Goal: Information Seeking & Learning: Learn about a topic

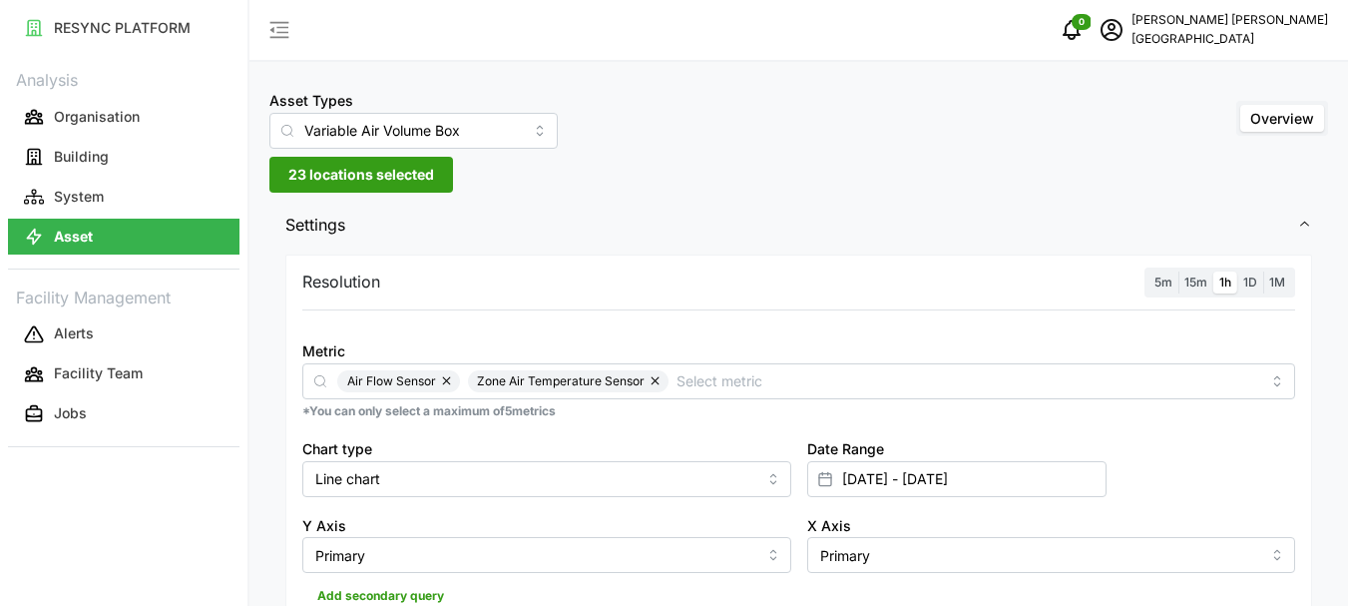
click at [1228, 286] on span "1h" at bounding box center [1225, 281] width 12 height 15
click at [1213, 271] on input "1h" at bounding box center [1213, 271] width 0 height 0
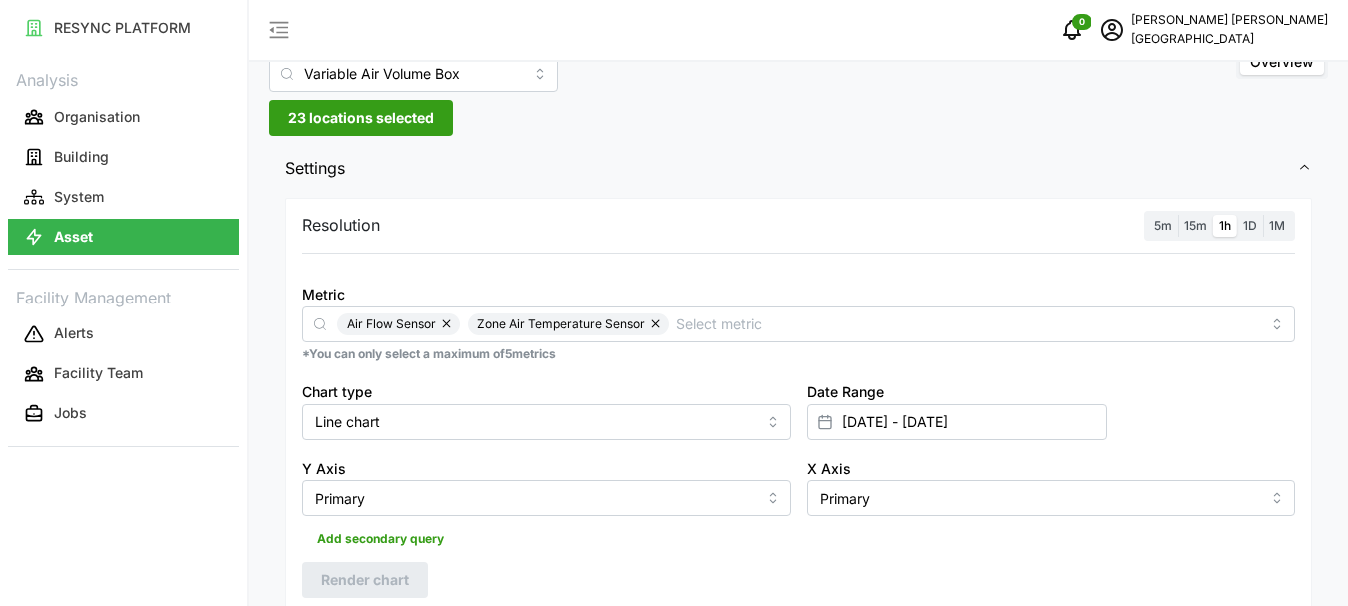
scroll to position [100, 0]
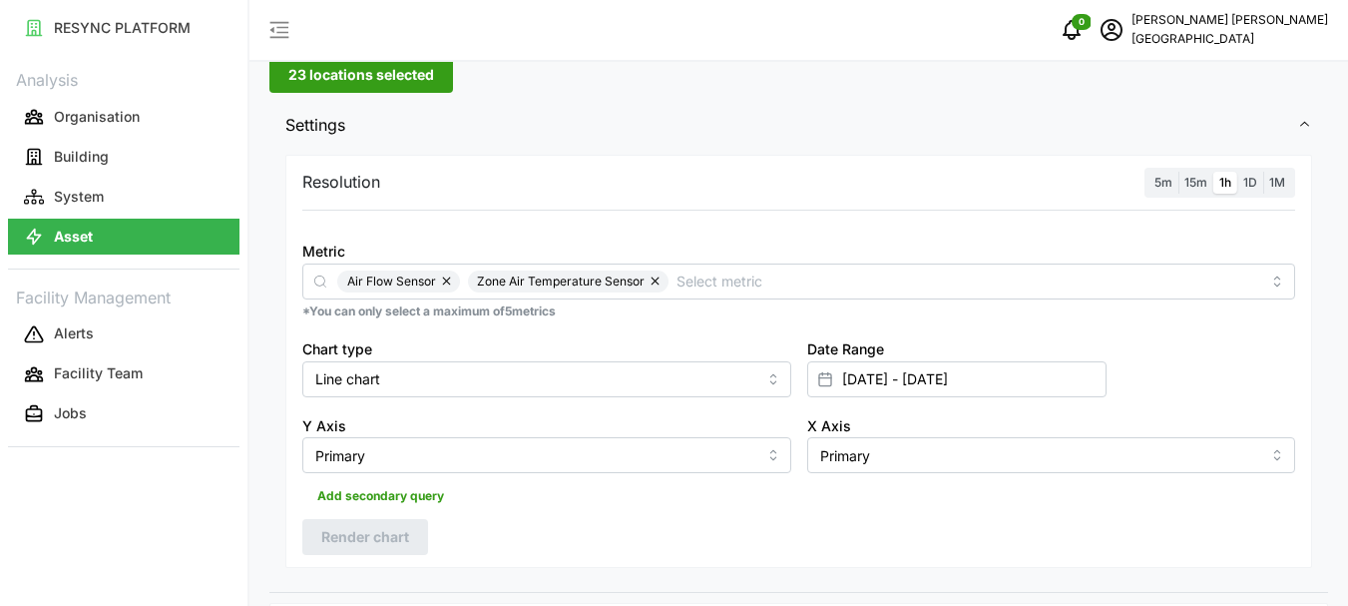
click at [824, 384] on icon at bounding box center [825, 379] width 16 height 16
click at [368, 79] on span "23 locations selected" at bounding box center [361, 75] width 146 height 34
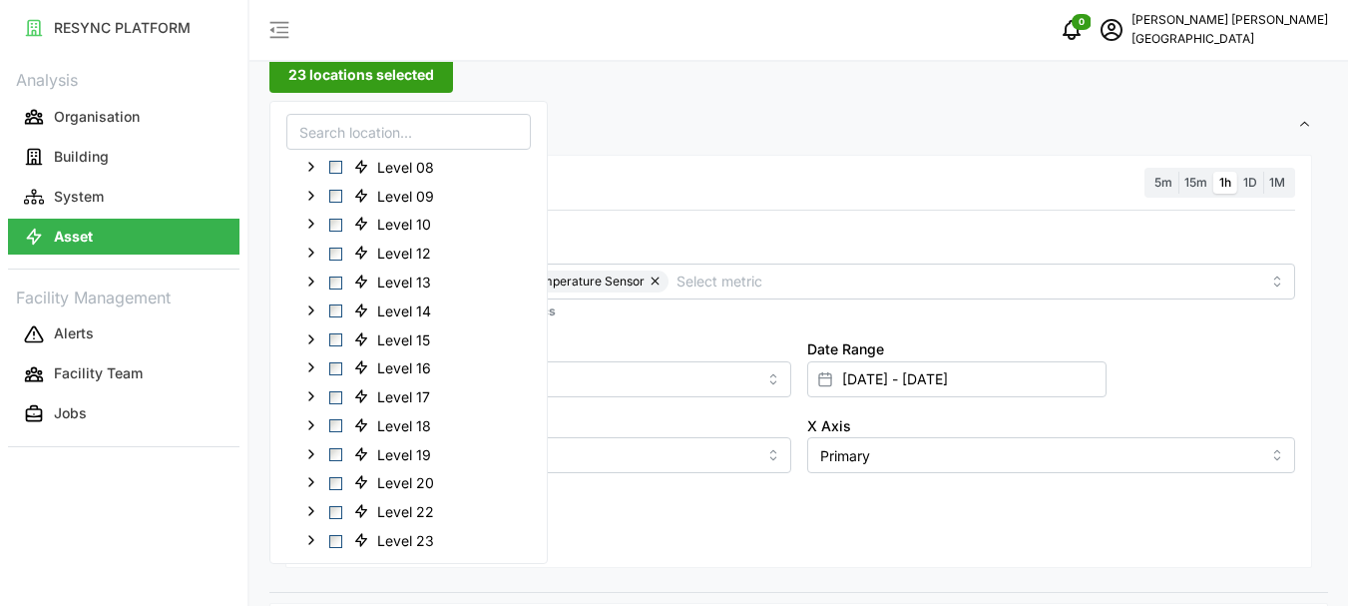
scroll to position [499, 0]
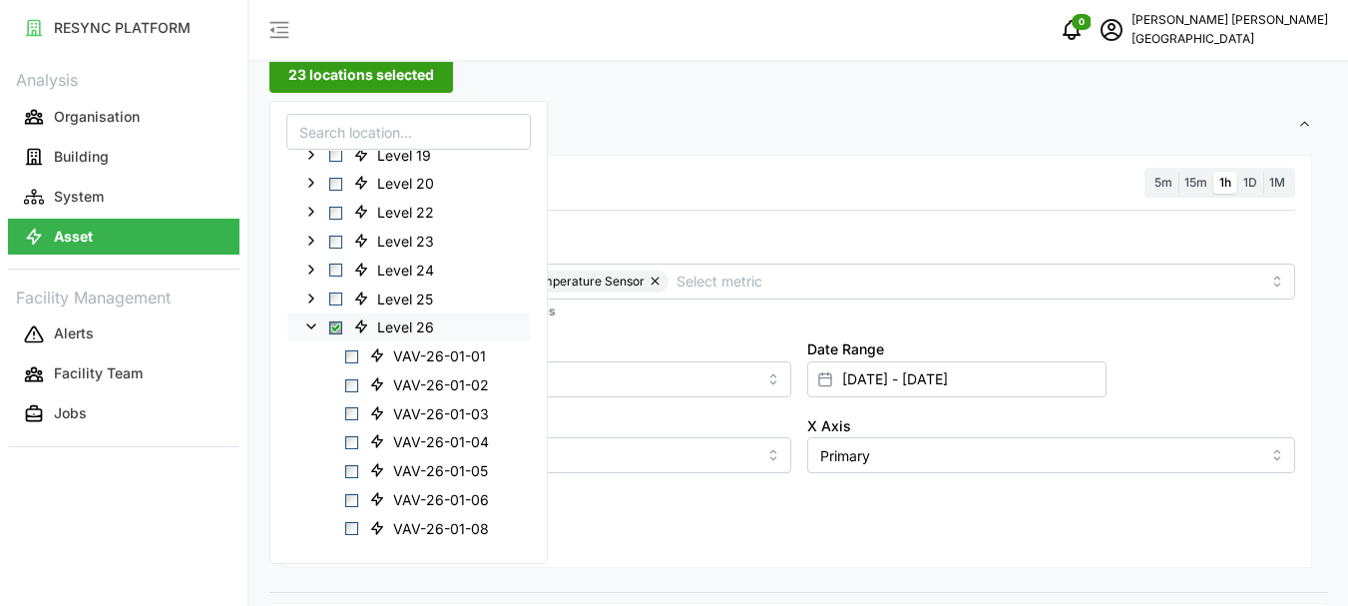
click at [332, 332] on span "Select Level 26" at bounding box center [335, 327] width 13 height 13
click at [334, 328] on span "Select Level 26" at bounding box center [335, 327] width 13 height 13
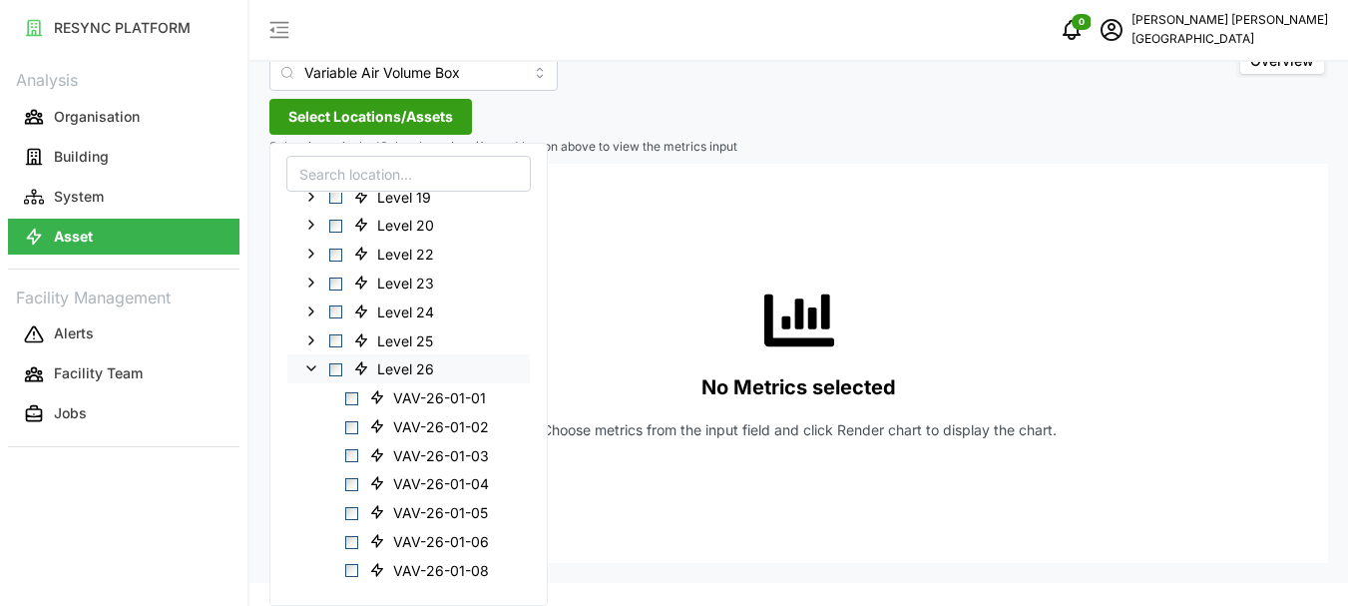
scroll to position [58, 0]
click at [340, 374] on span "Select Level 26" at bounding box center [335, 369] width 13 height 13
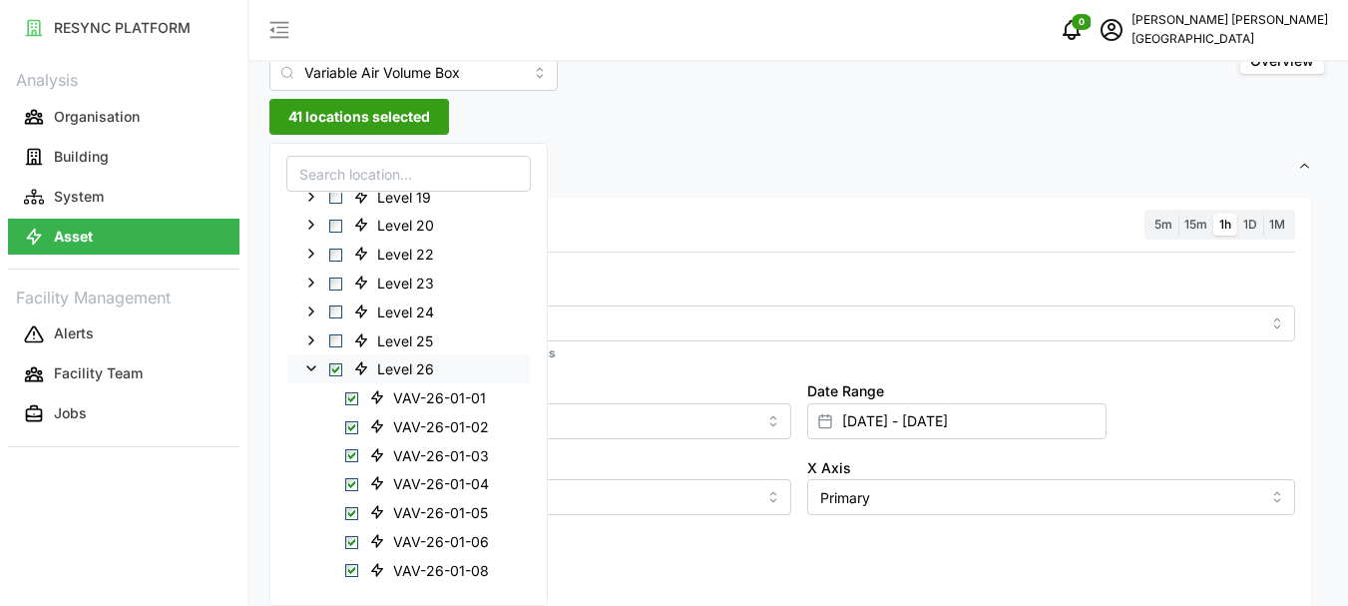
scroll to position [100, 0]
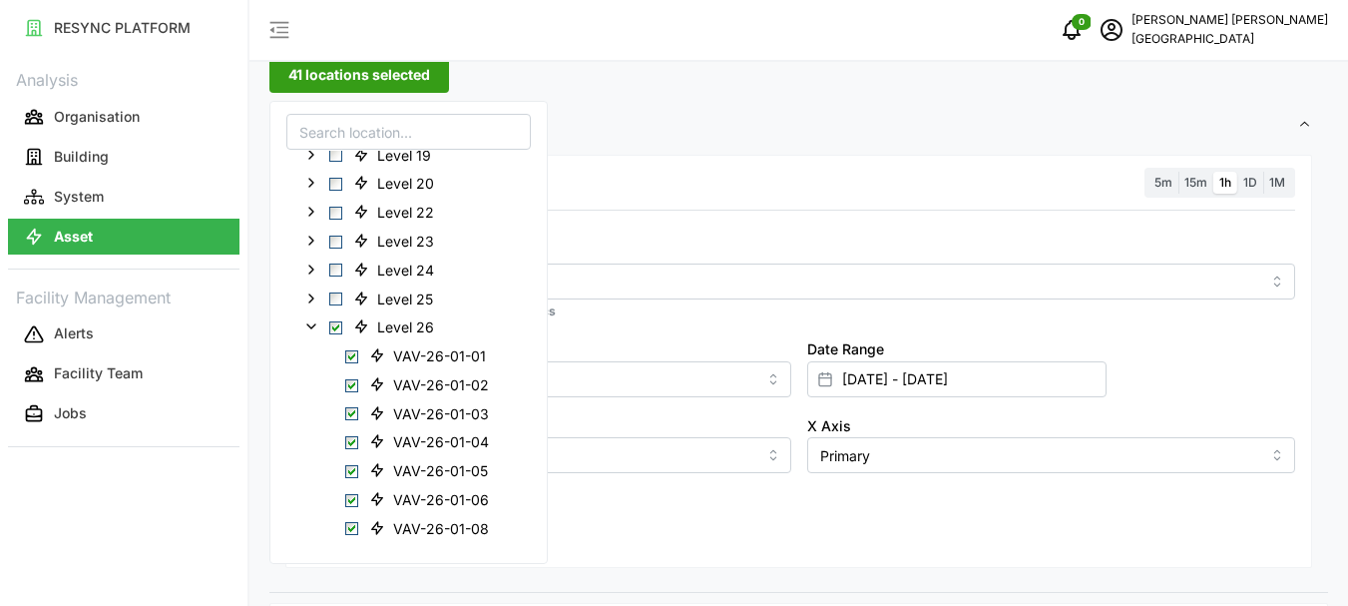
click at [1223, 188] on span "1h" at bounding box center [1225, 182] width 12 height 15
click at [1213, 172] on input "1h" at bounding box center [1213, 172] width 0 height 0
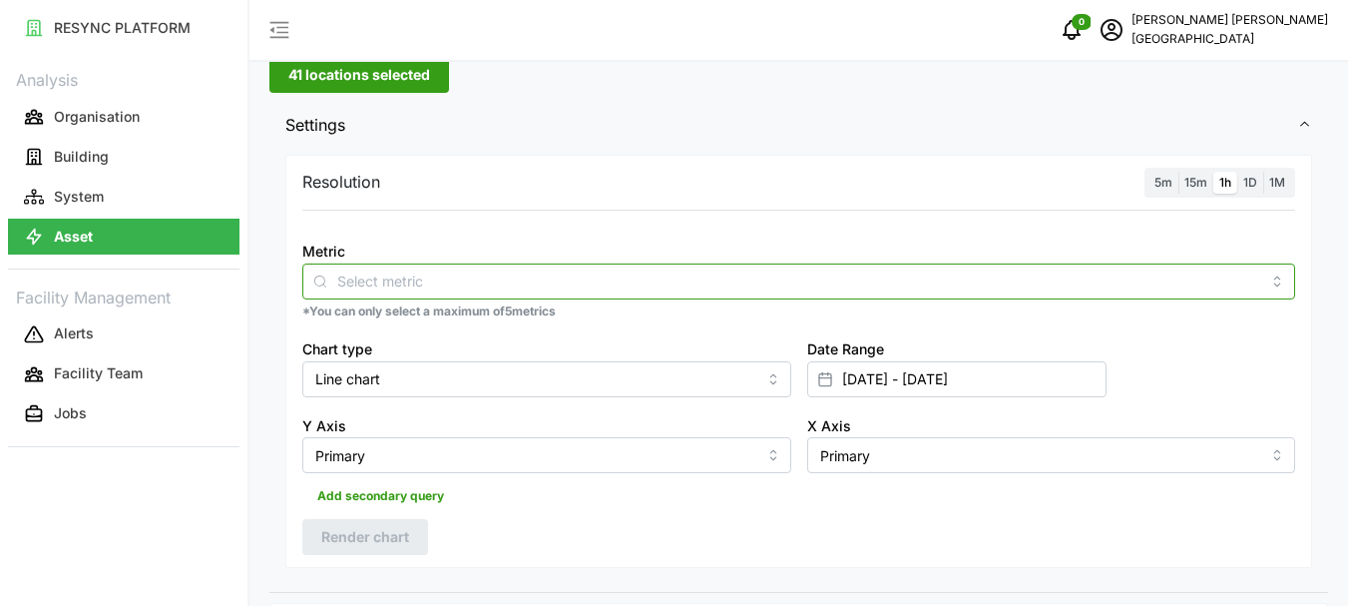
click at [388, 281] on input "Metric" at bounding box center [798, 280] width 923 height 22
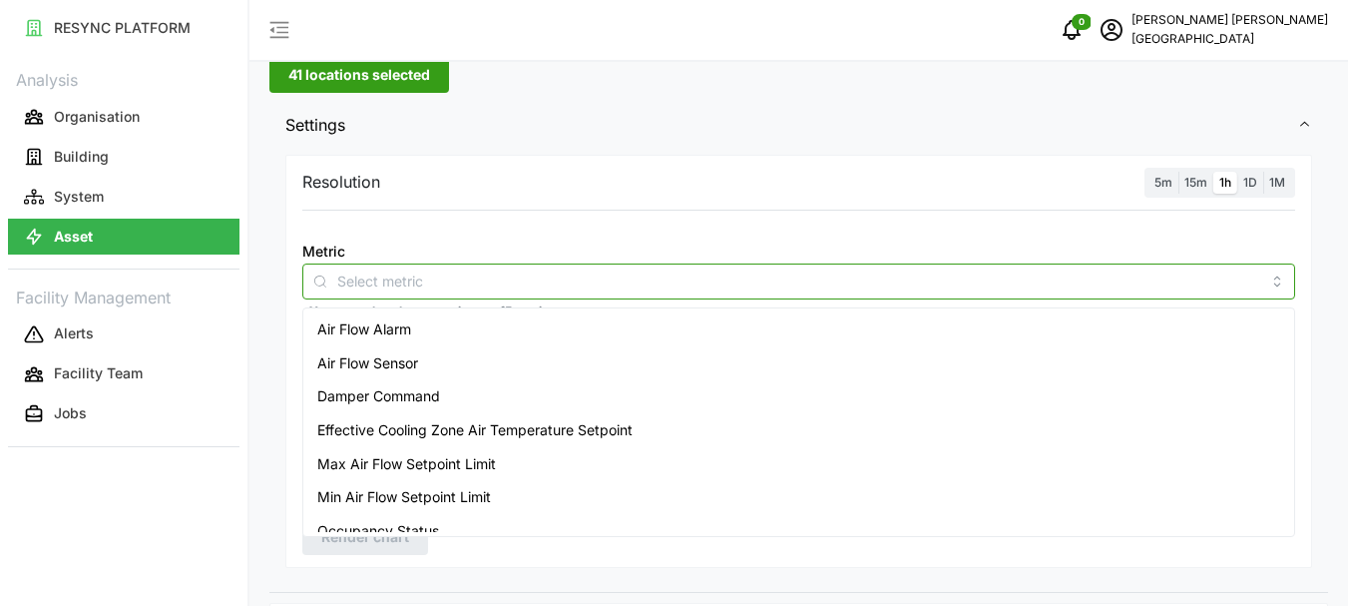
click at [377, 361] on span "Air Flow Sensor" at bounding box center [367, 363] width 101 height 22
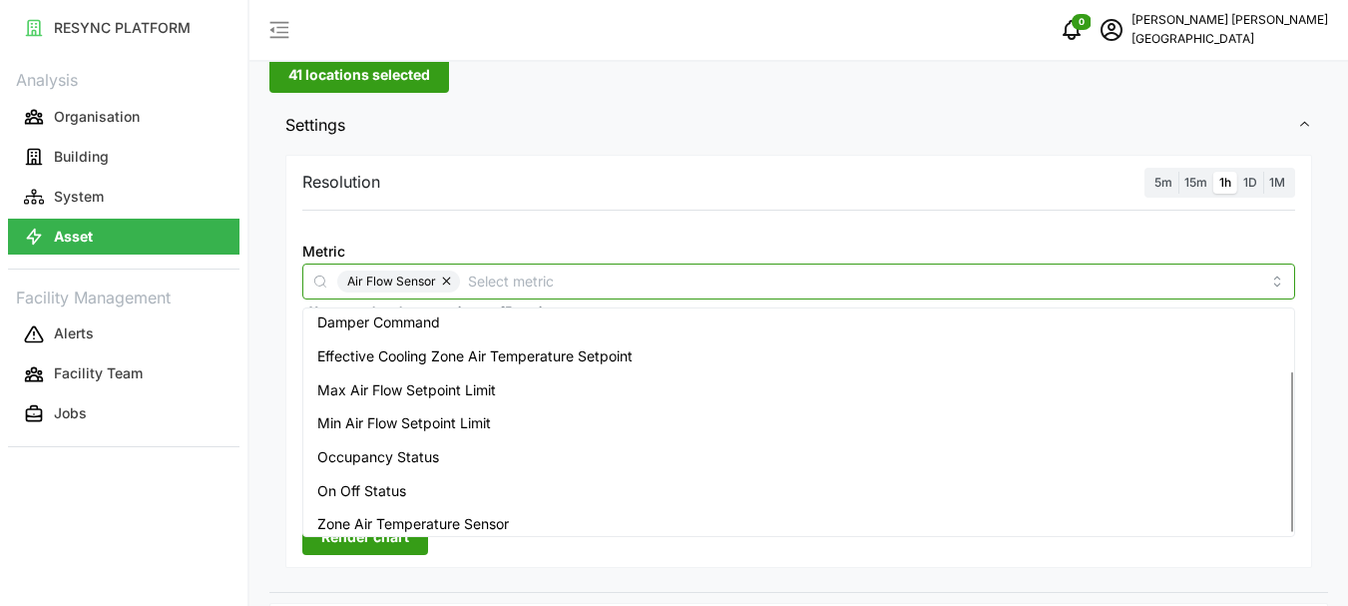
scroll to position [83, 0]
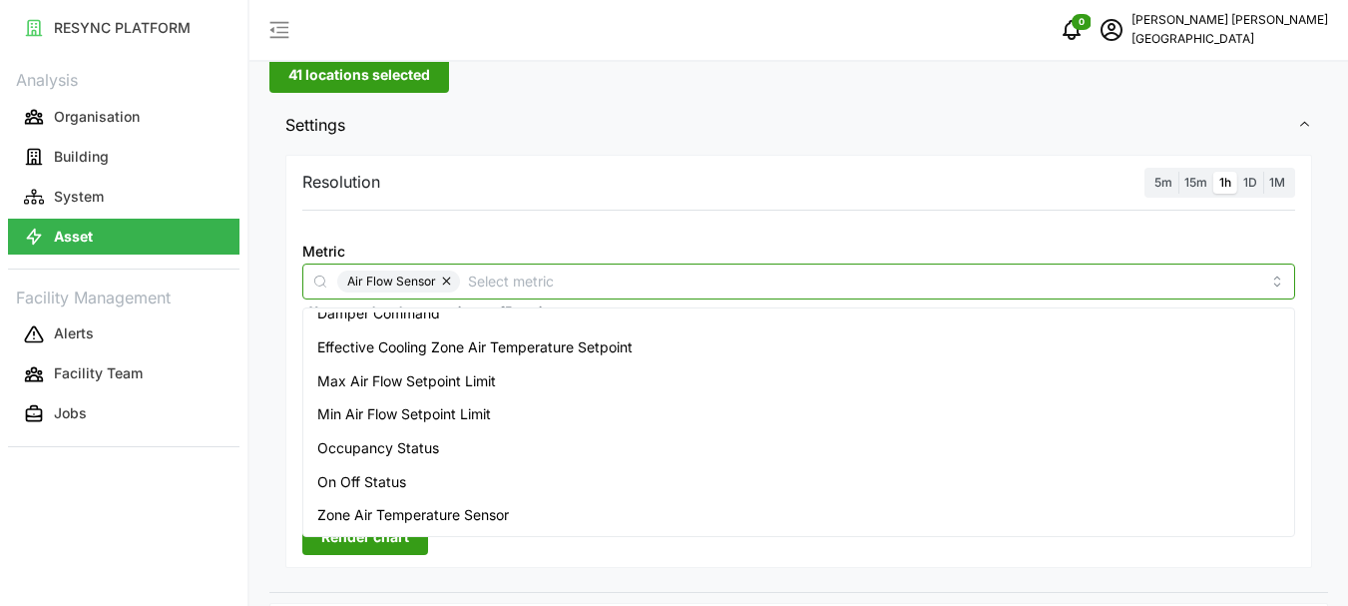
click at [412, 511] on span "Zone Air Temperature Sensor" at bounding box center [413, 515] width 192 height 22
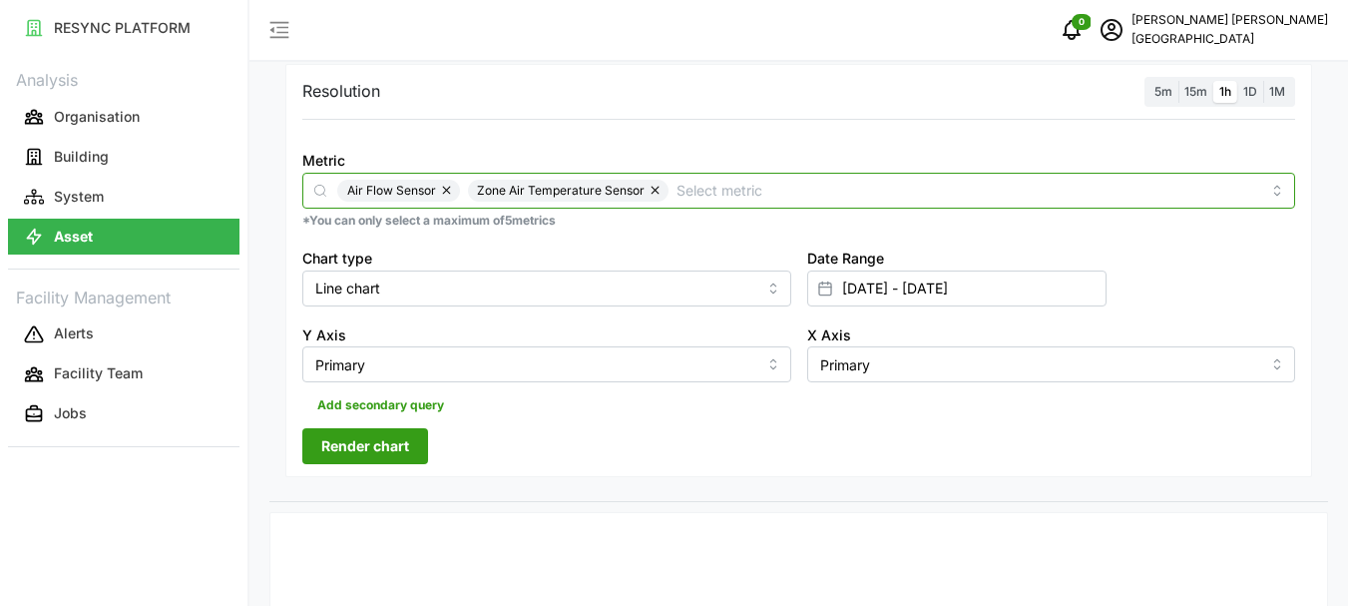
scroll to position [399, 0]
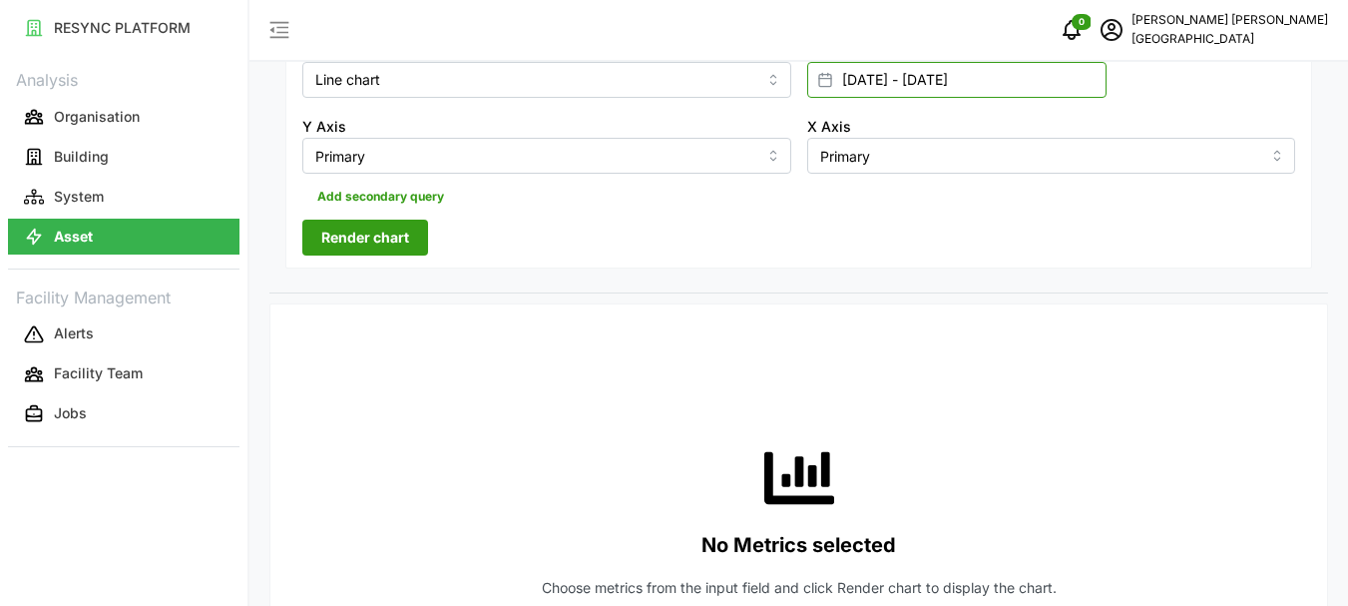
click at [849, 79] on input "[DATE] - [DATE]" at bounding box center [956, 80] width 299 height 36
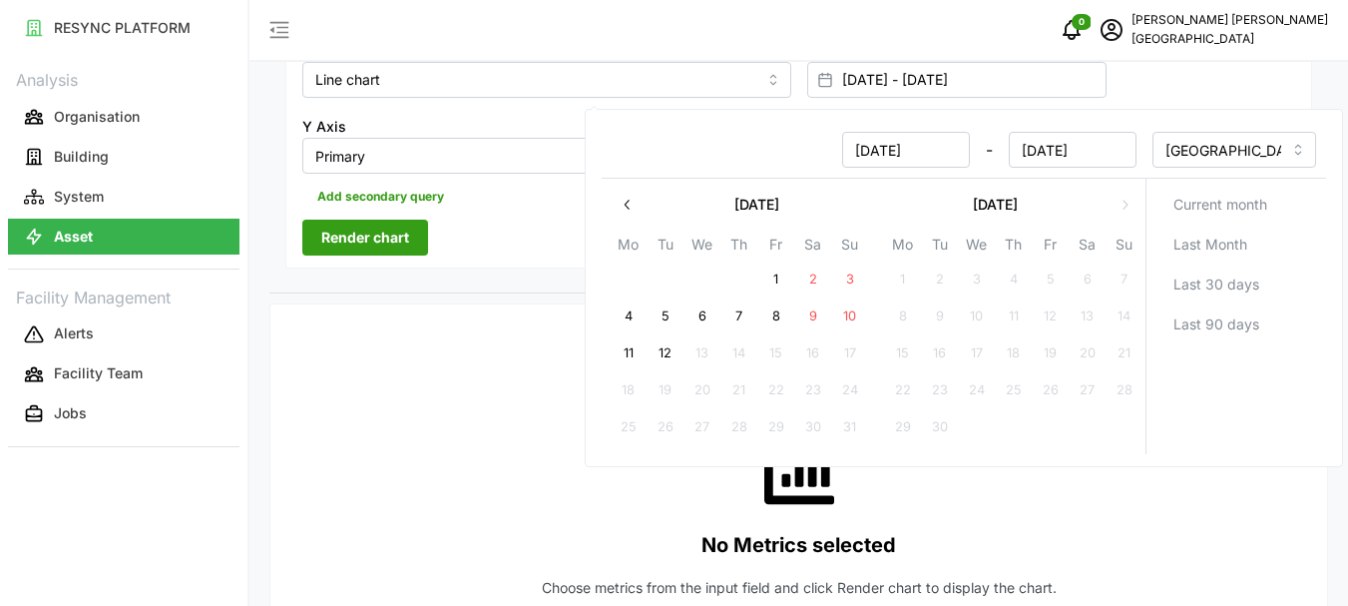
click at [664, 349] on button "12" at bounding box center [666, 353] width 36 height 36
type input "[DATE] - [DATE]"
type input "[DATE]"
click at [368, 236] on span "Render chart" at bounding box center [365, 238] width 88 height 34
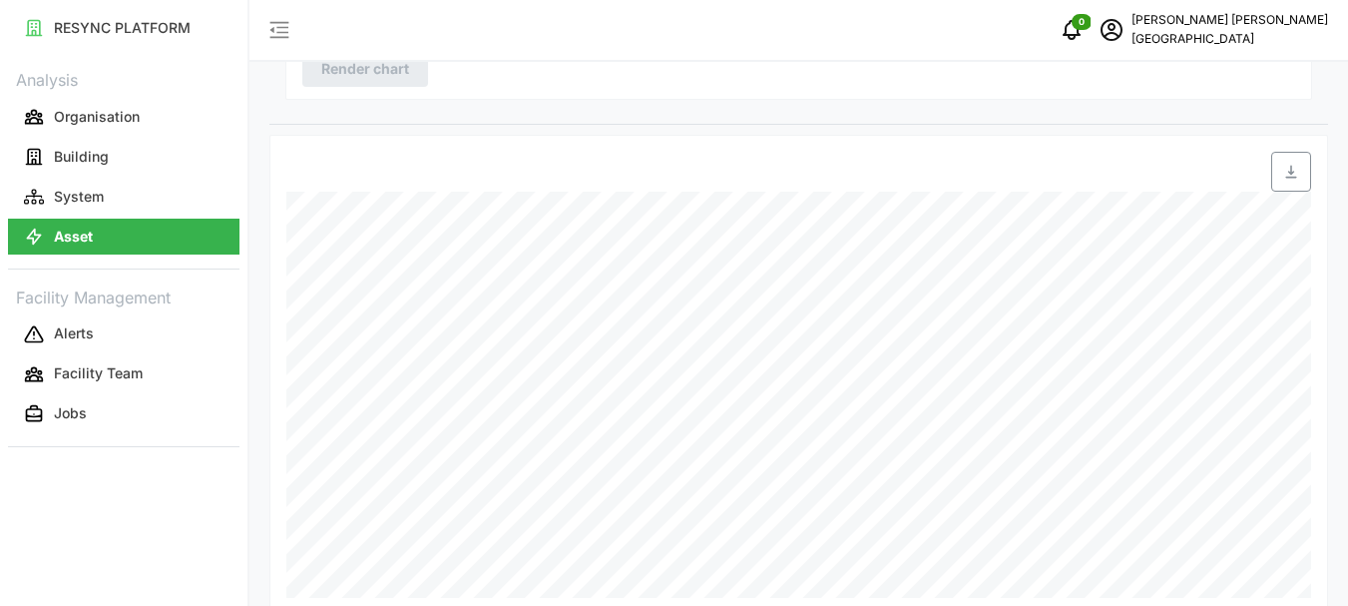
scroll to position [597, 0]
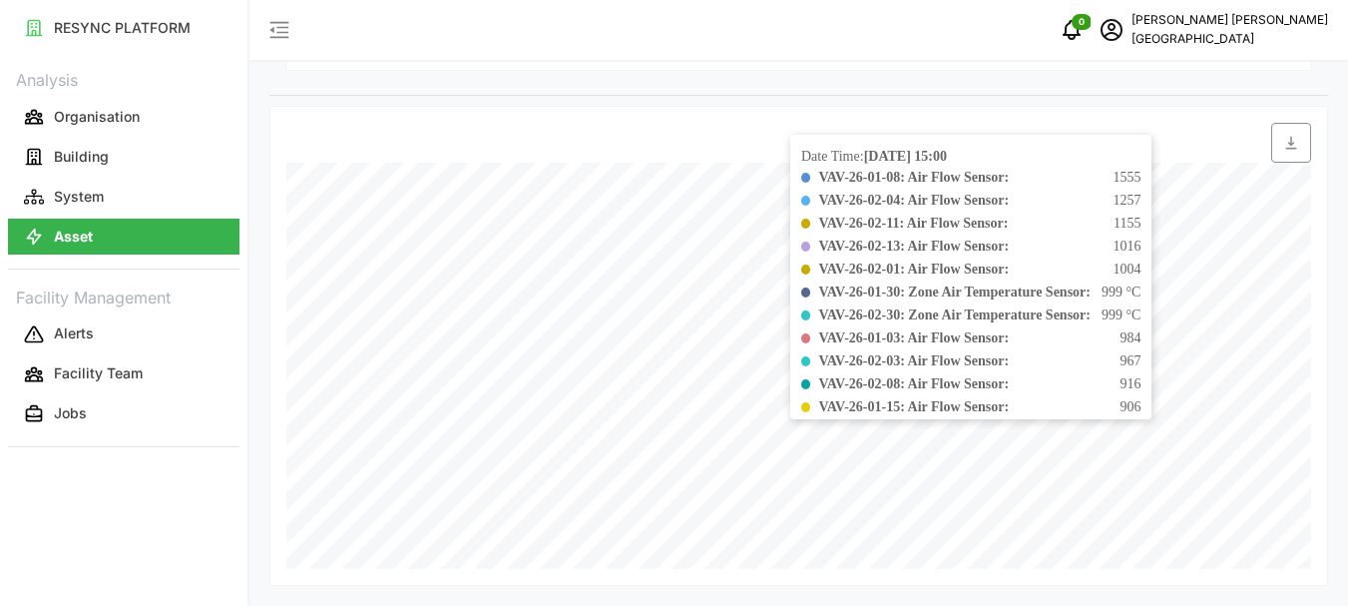
click at [891, 350] on span "VAV-26-02-03: Air Flow Sensor:" at bounding box center [913, 360] width 191 height 21
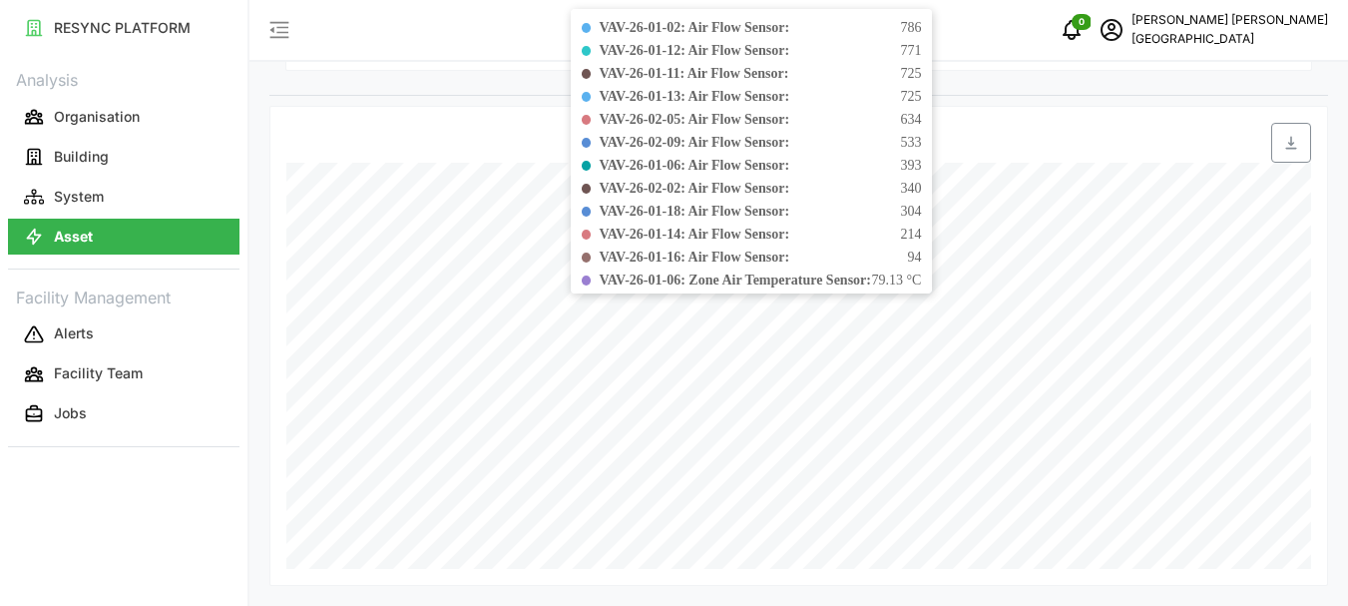
click at [543, 151] on div at bounding box center [451, 143] width 347 height 56
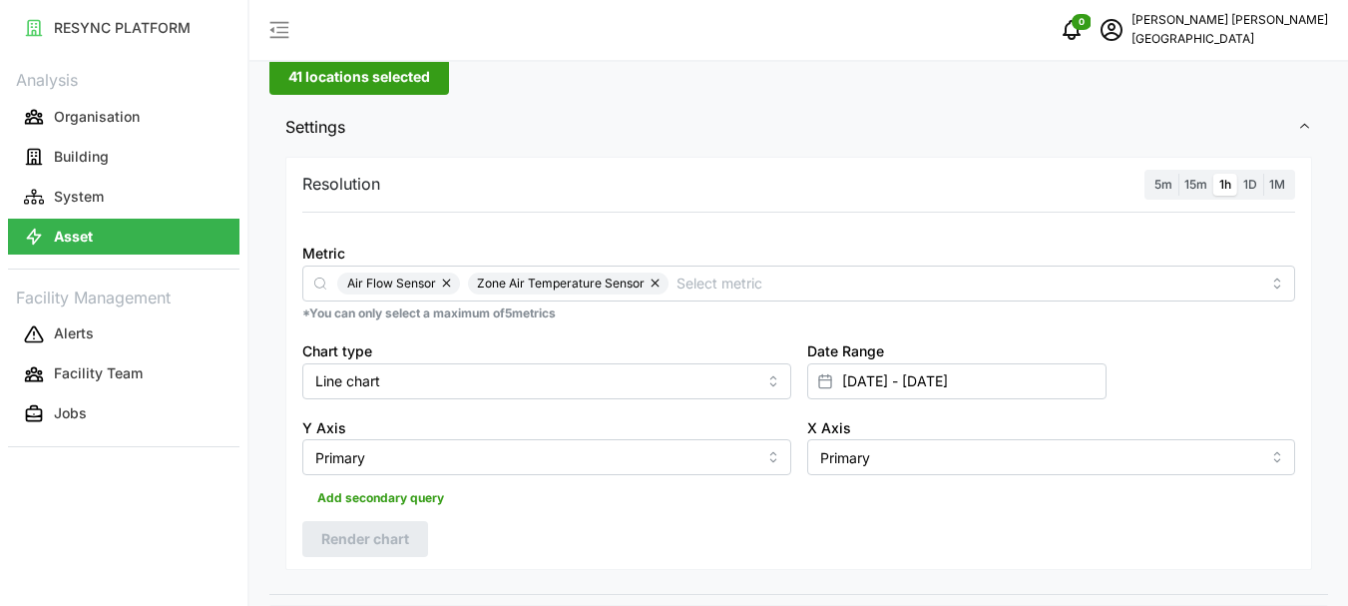
scroll to position [0, 0]
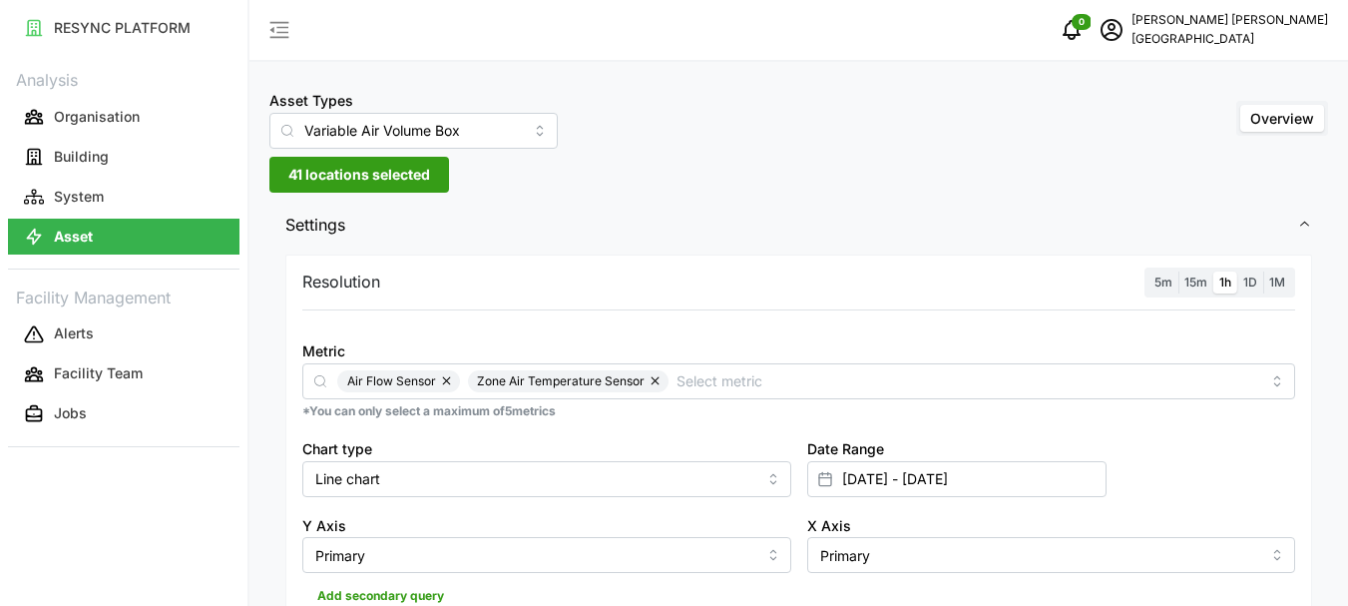
click at [305, 173] on span "41 locations selected" at bounding box center [359, 175] width 142 height 34
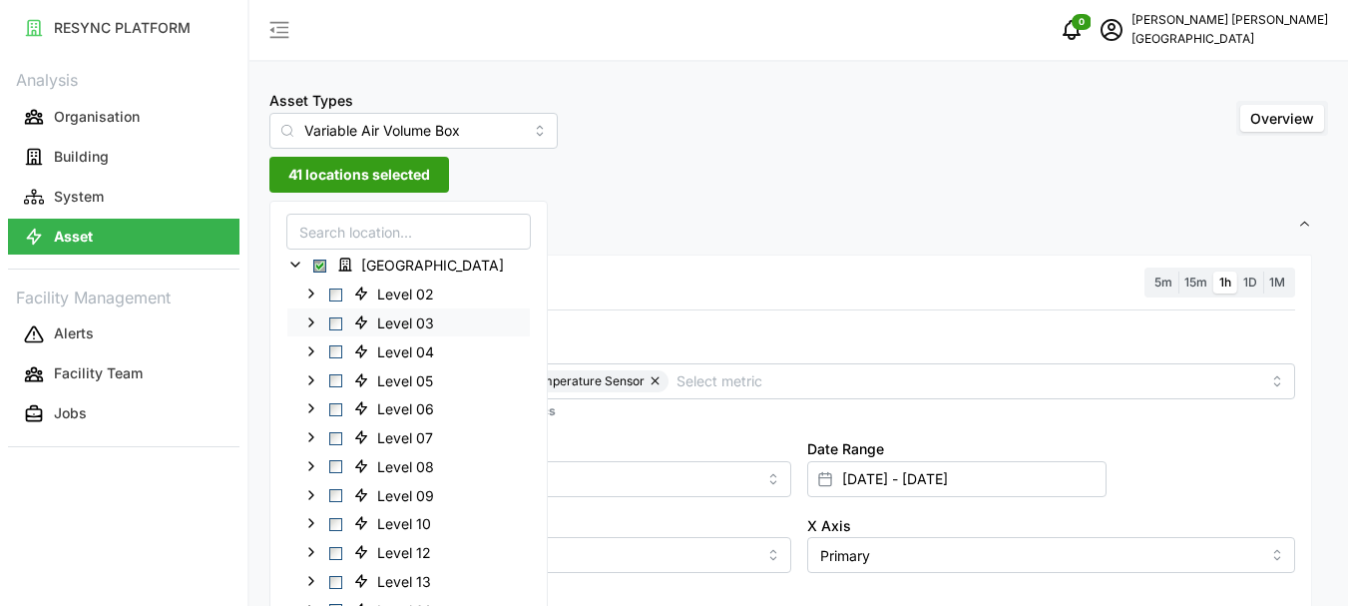
scroll to position [599, 0]
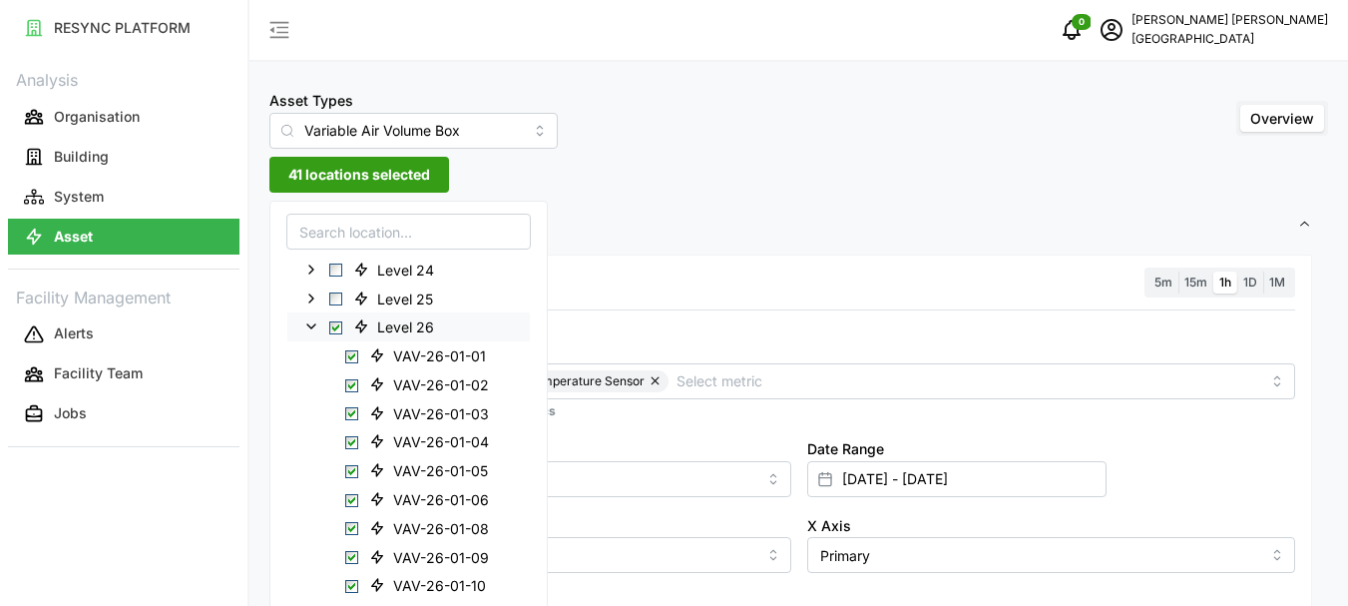
click at [336, 328] on span "Select Level 26" at bounding box center [335, 327] width 13 height 13
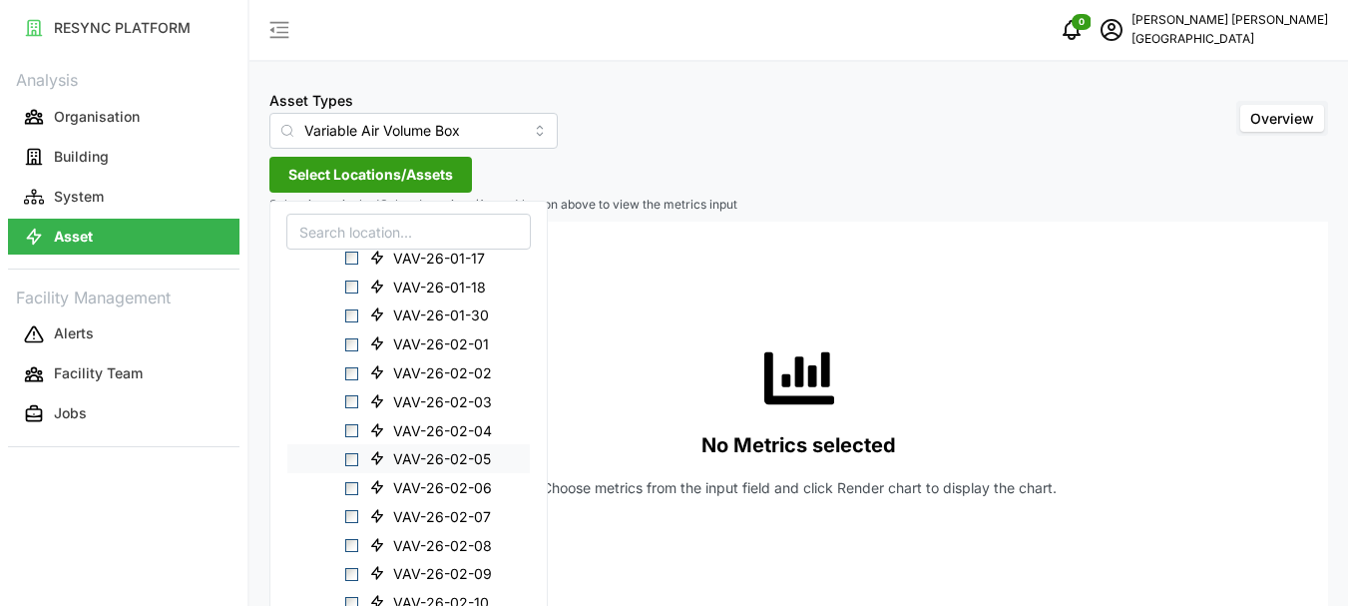
scroll to position [1120, 0]
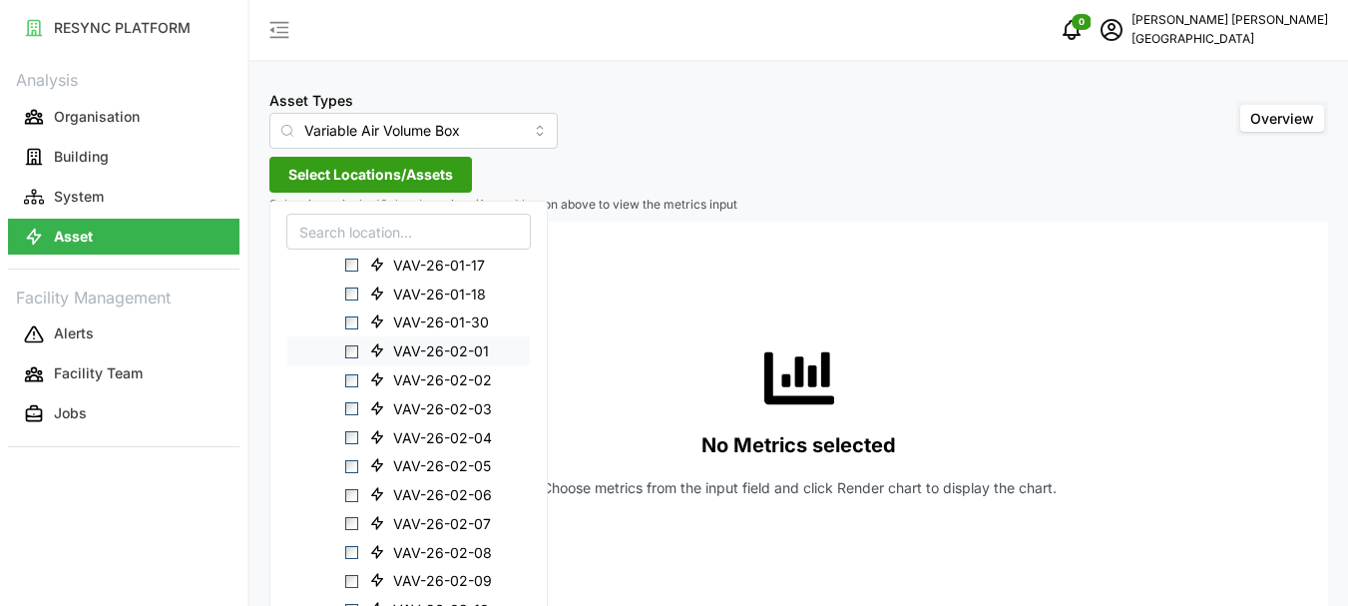
click at [353, 352] on span "Select VAV-26-02-01" at bounding box center [351, 351] width 13 height 13
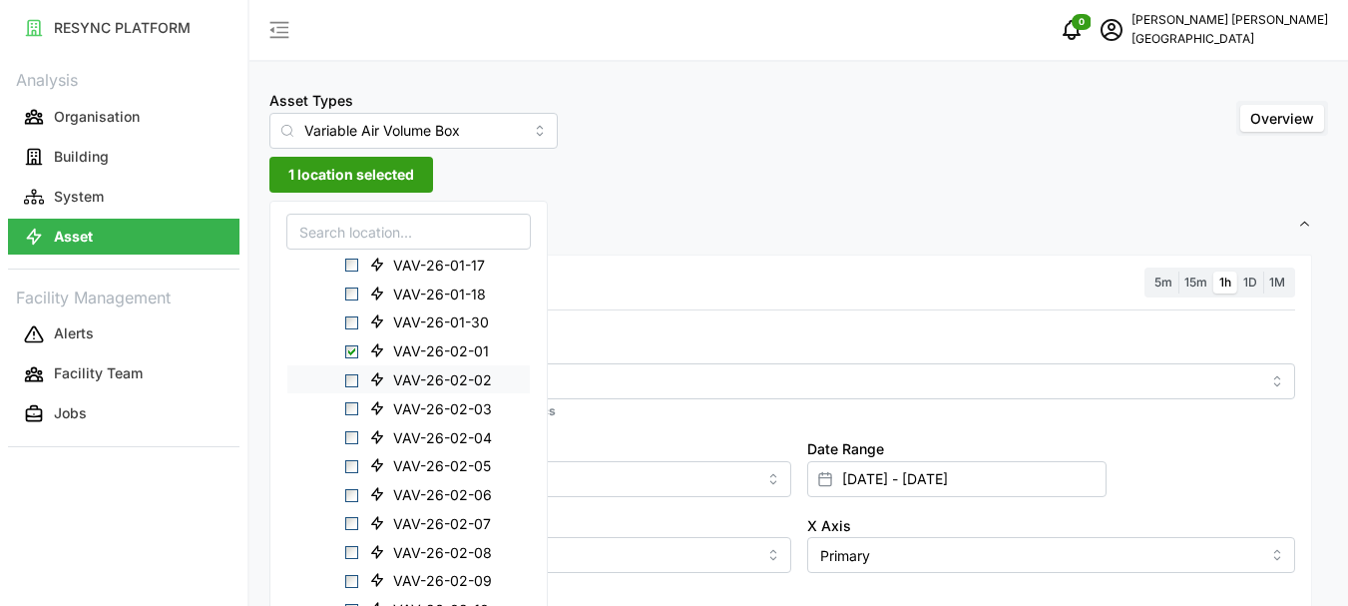
click at [351, 381] on span "Select VAV-26-02-02" at bounding box center [351, 379] width 13 height 13
click at [351, 400] on div "VAV-26-02-03" at bounding box center [408, 407] width 242 height 29
click at [352, 434] on span "Select VAV-26-02-04" at bounding box center [351, 437] width 13 height 13
click at [351, 408] on span "Select VAV-26-02-03" at bounding box center [351, 408] width 13 height 13
click at [352, 476] on div "VAV-26-02-05" at bounding box center [408, 465] width 242 height 29
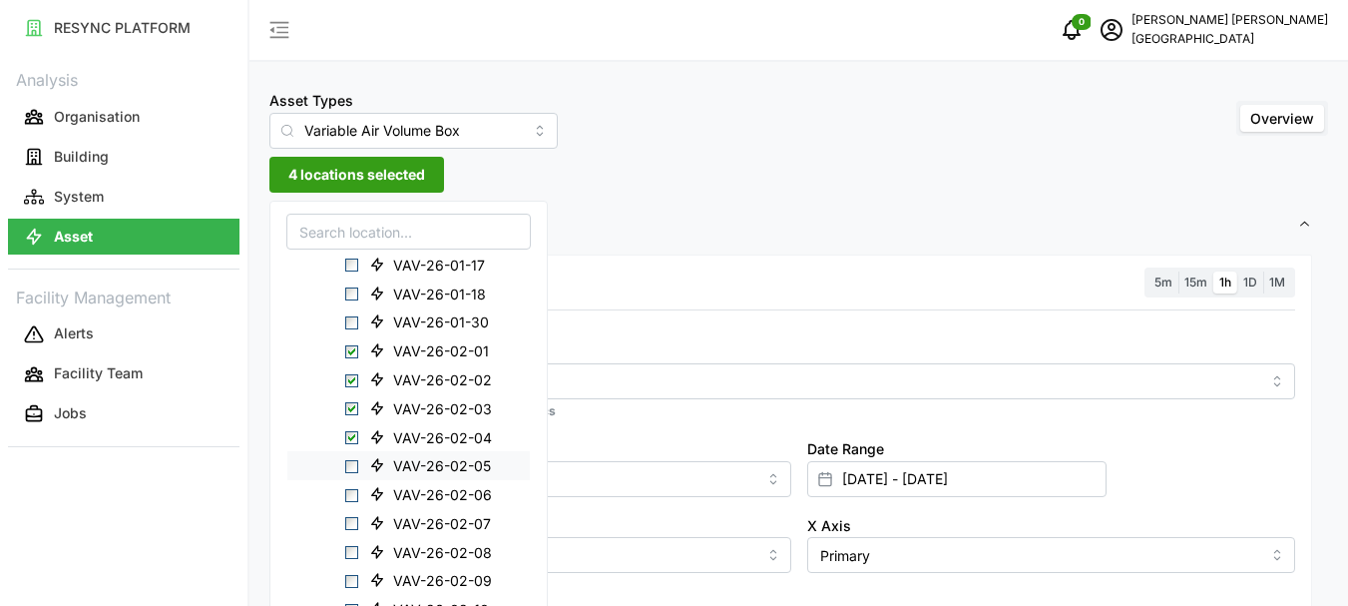
click at [351, 468] on span "Select VAV-26-02-05" at bounding box center [351, 466] width 13 height 13
click at [352, 497] on span "Select VAV-26-02-06" at bounding box center [351, 495] width 13 height 13
click at [352, 321] on span "Select VAV-26-02-07" at bounding box center [351, 323] width 13 height 13
click at [350, 356] on span "Select VAV-26-02-08" at bounding box center [351, 352] width 13 height 13
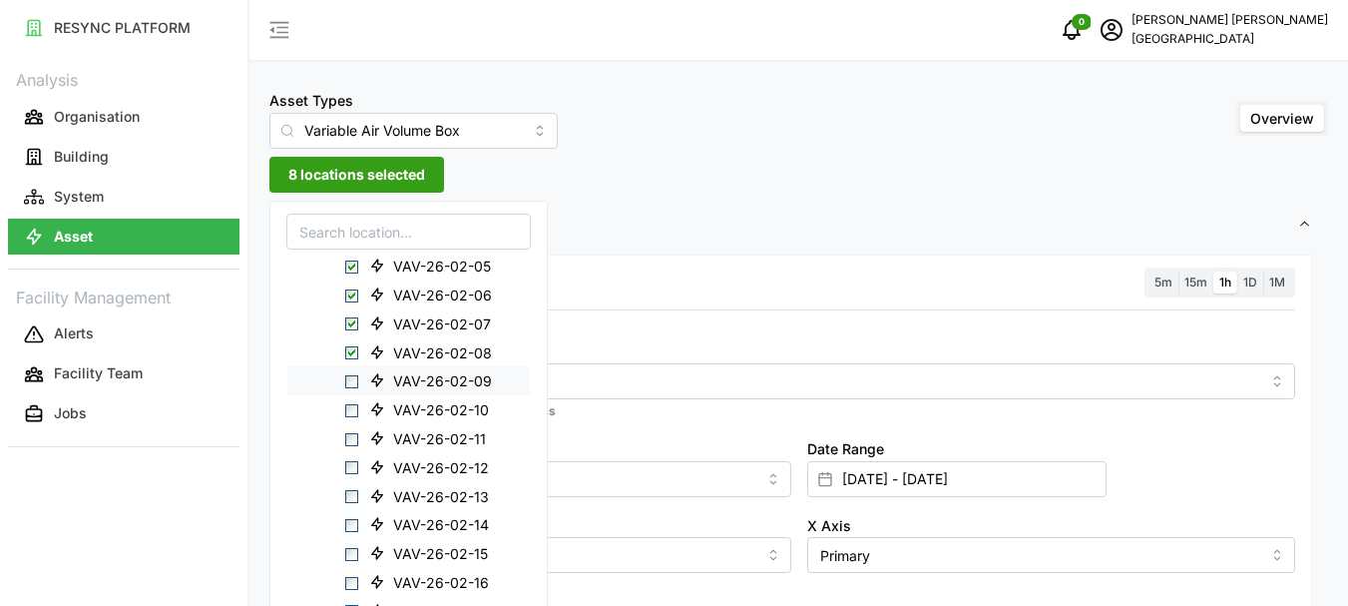
click at [350, 376] on span "Select VAV-26-02-09" at bounding box center [351, 381] width 13 height 13
click at [351, 414] on span "Select VAV-26-02-10" at bounding box center [351, 410] width 13 height 13
click at [354, 440] on span "Select VAV-26-02-11" at bounding box center [351, 438] width 13 height 13
click at [350, 466] on span "Select VAV-26-02-12" at bounding box center [351, 467] width 13 height 13
click at [355, 498] on span "Select VAV-26-02-13" at bounding box center [351, 496] width 13 height 13
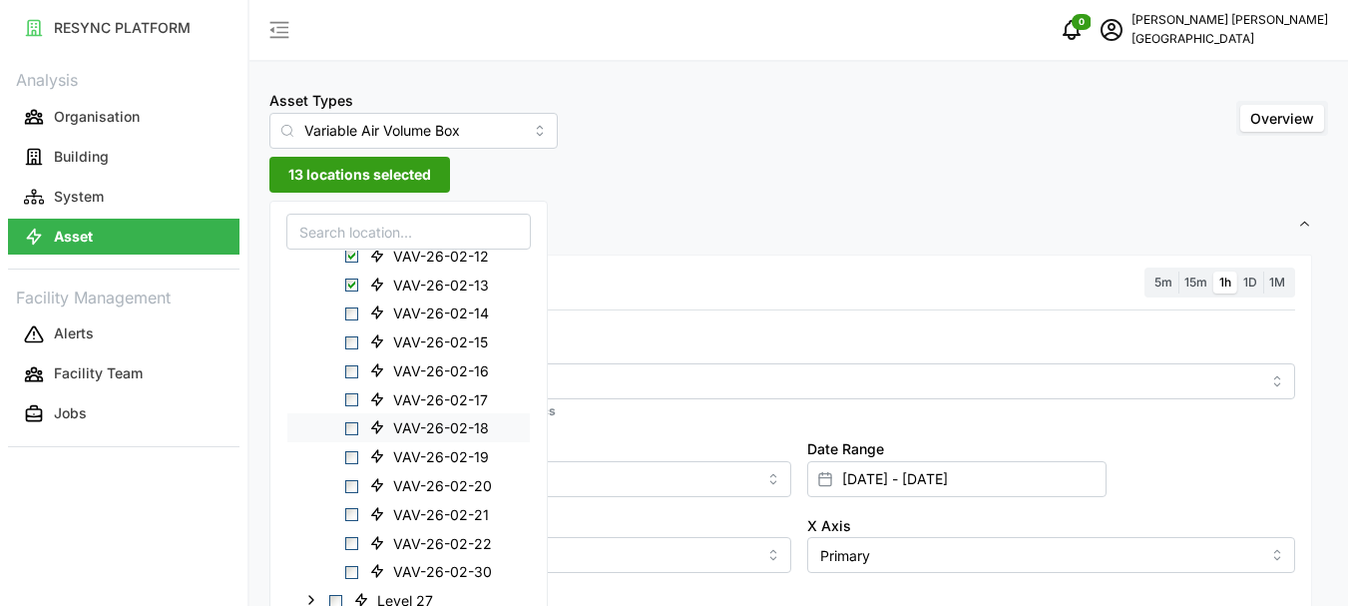
scroll to position [1520, 0]
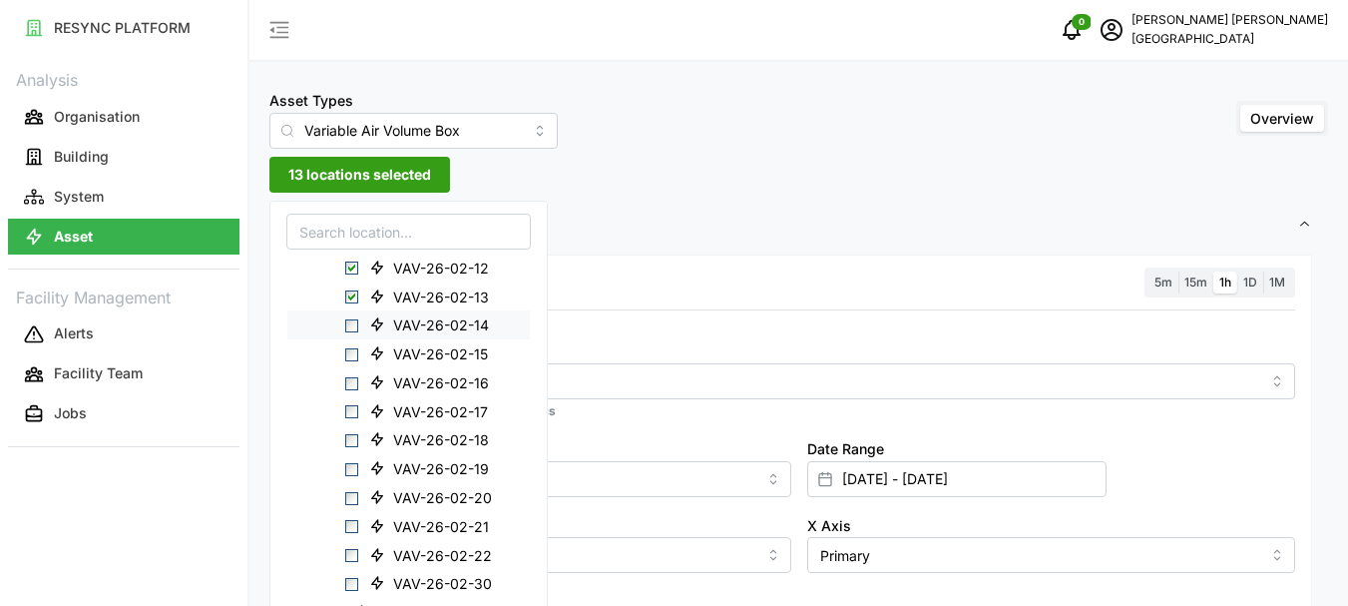
click at [350, 333] on div "VAV-26-02-14" at bounding box center [408, 324] width 242 height 29
click at [348, 325] on span "Select VAV-26-02-14" at bounding box center [351, 325] width 13 height 13
click at [349, 359] on span "Select VAV-26-02-15" at bounding box center [351, 354] width 13 height 13
click at [353, 381] on span "Select VAV-26-02-16" at bounding box center [351, 382] width 13 height 13
click at [353, 412] on span "Select VAV-26-02-17" at bounding box center [351, 411] width 13 height 13
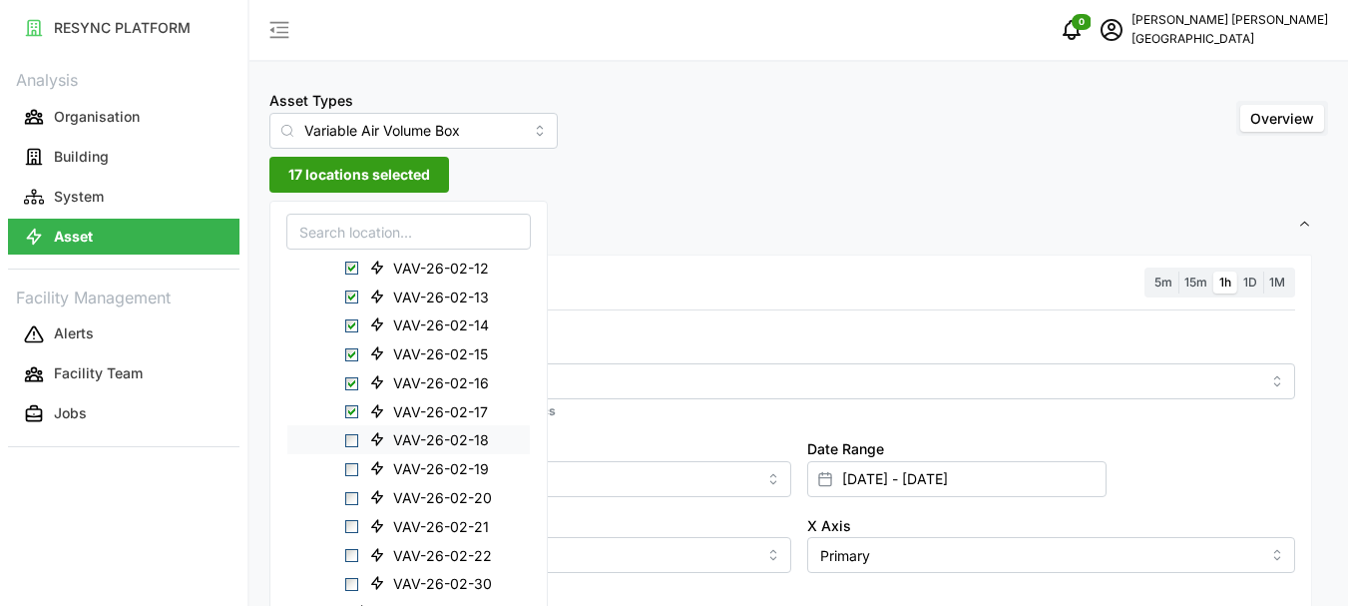
click at [353, 435] on span "Select VAV-26-02-18" at bounding box center [351, 440] width 13 height 13
click at [353, 468] on span "Select VAV-26-02-19" at bounding box center [351, 469] width 13 height 13
click at [352, 496] on span "Select VAV-26-02-20" at bounding box center [351, 497] width 13 height 13
click at [352, 526] on span "Select VAV-26-02-21" at bounding box center [351, 526] width 13 height 13
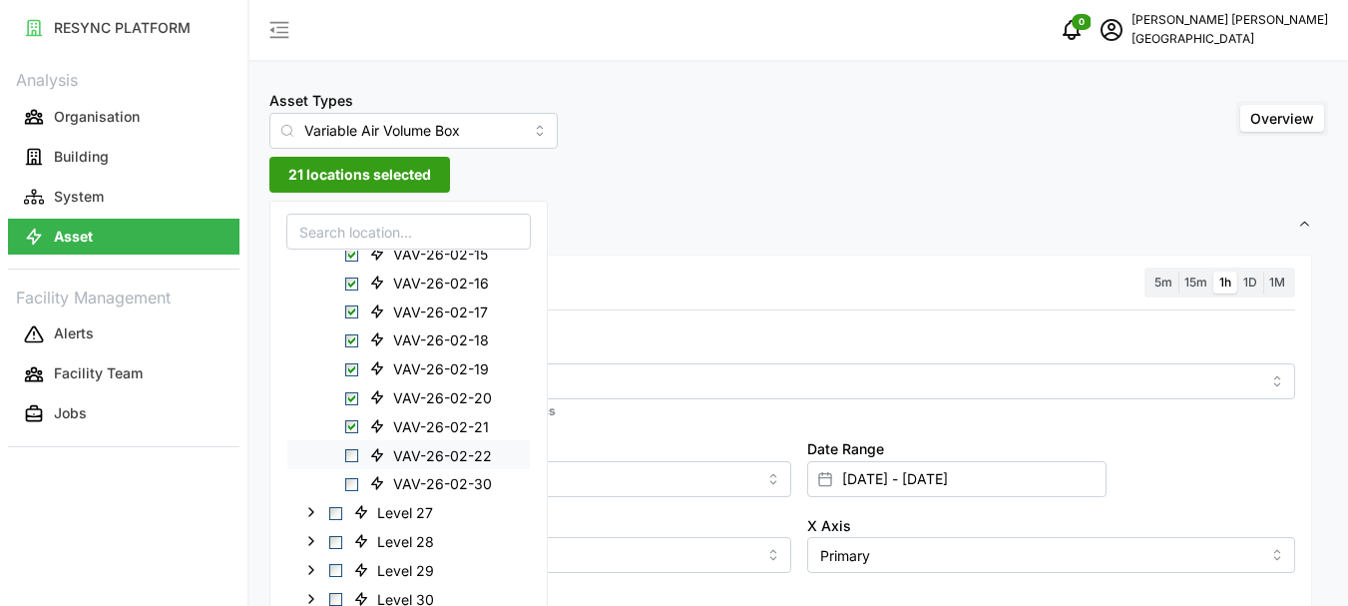
click at [355, 453] on span "Select VAV-26-02-22" at bounding box center [351, 455] width 13 height 13
click at [351, 483] on span "Select VAV-26-02-30" at bounding box center [351, 484] width 13 height 13
click at [627, 319] on div at bounding box center [798, 322] width 1009 height 16
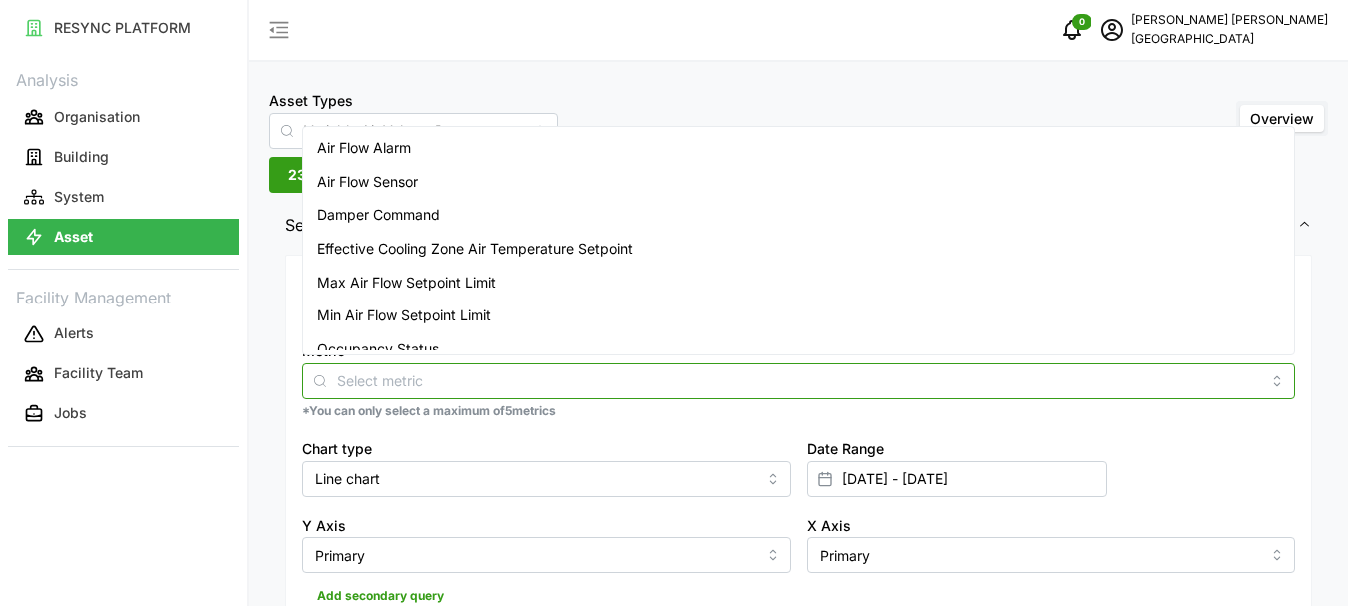
click at [372, 379] on input "Metric" at bounding box center [798, 380] width 923 height 22
click at [379, 179] on span "Air Flow Sensor" at bounding box center [367, 182] width 101 height 22
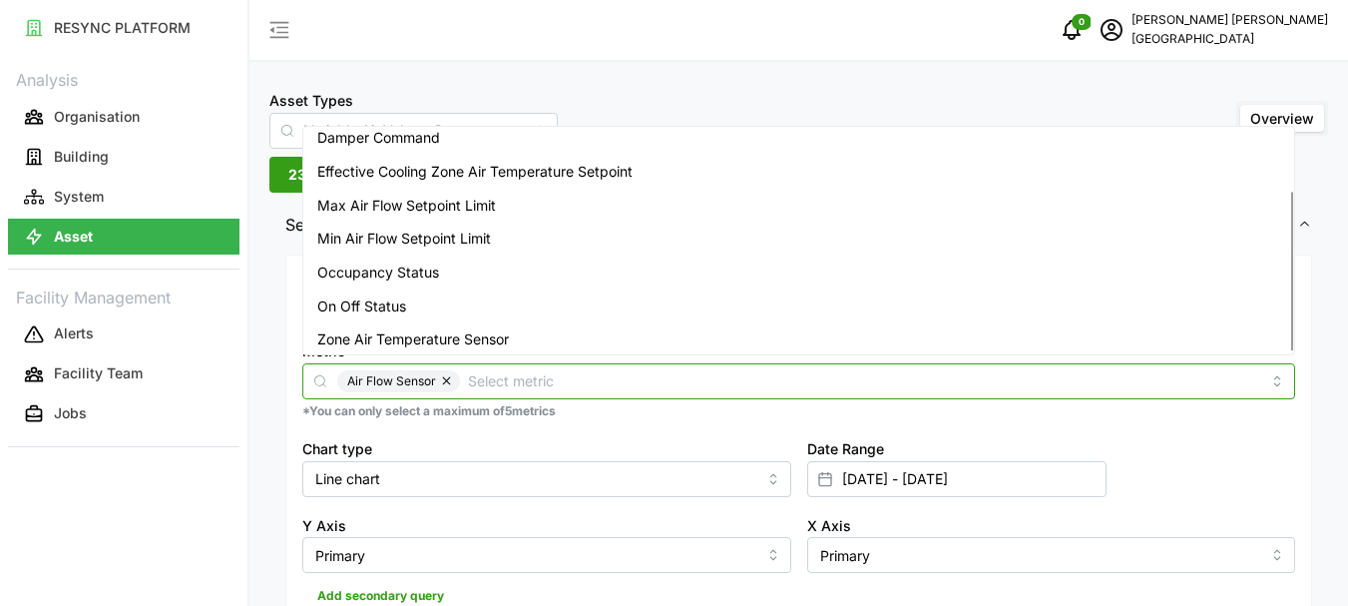
scroll to position [83, 0]
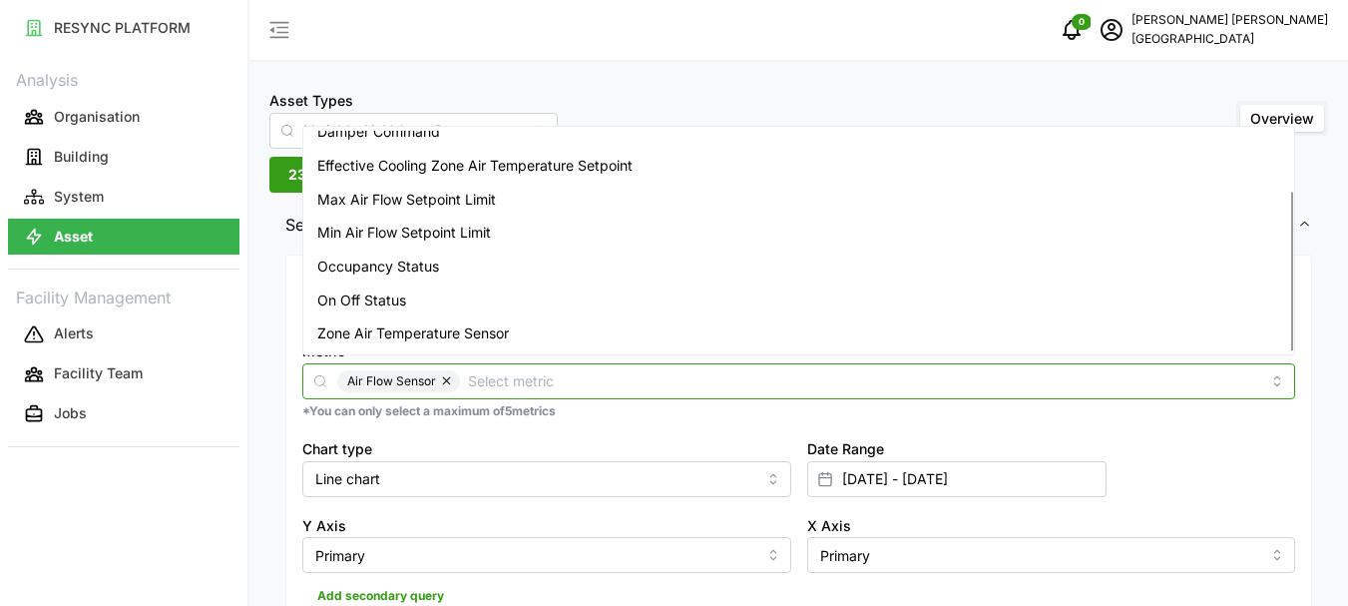
click at [402, 335] on span "Zone Air Temperature Sensor" at bounding box center [413, 333] width 192 height 22
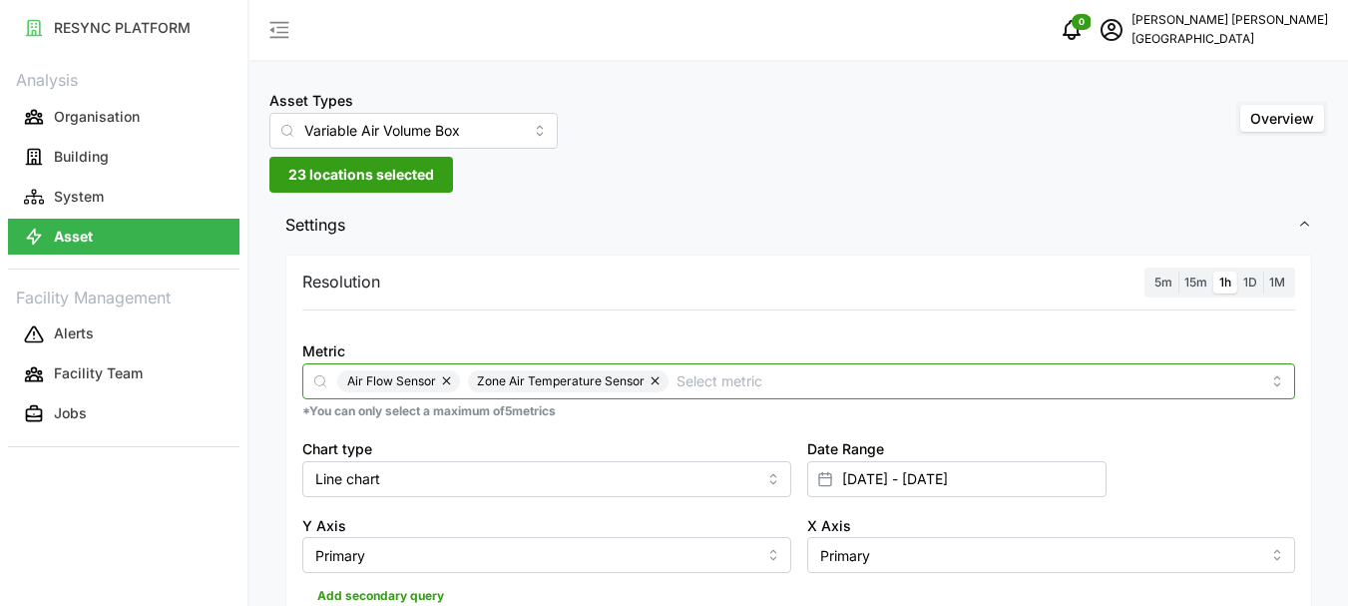
scroll to position [499, 0]
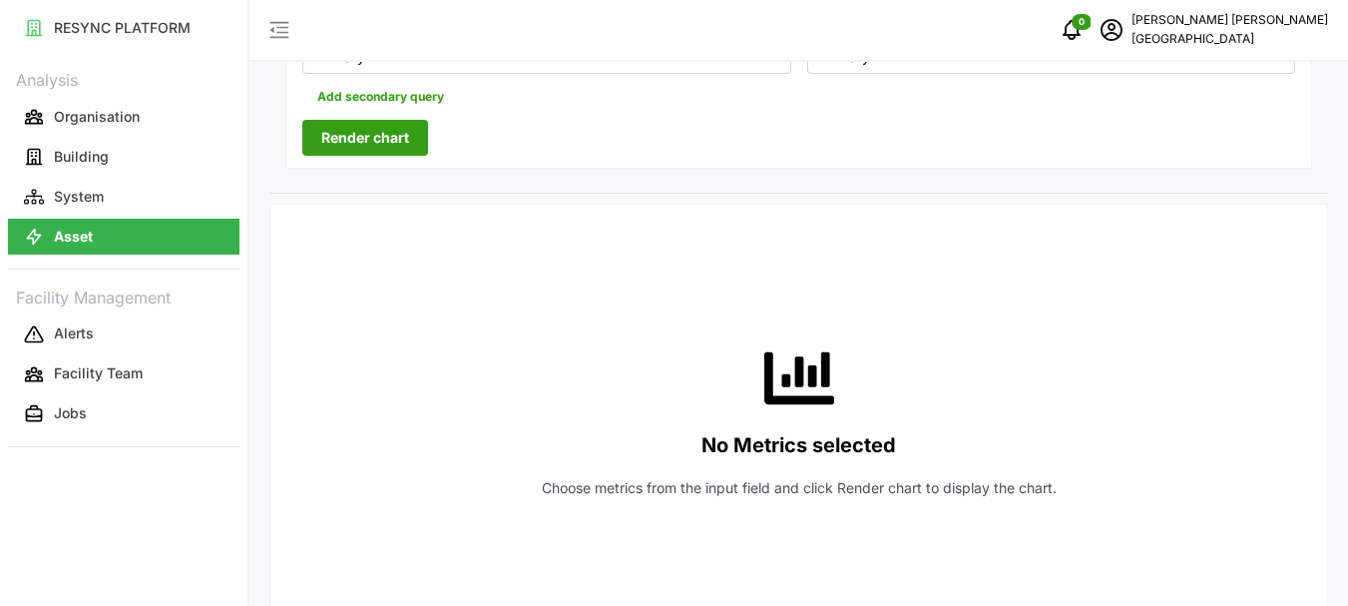
click at [352, 136] on span "Render chart" at bounding box center [365, 138] width 88 height 34
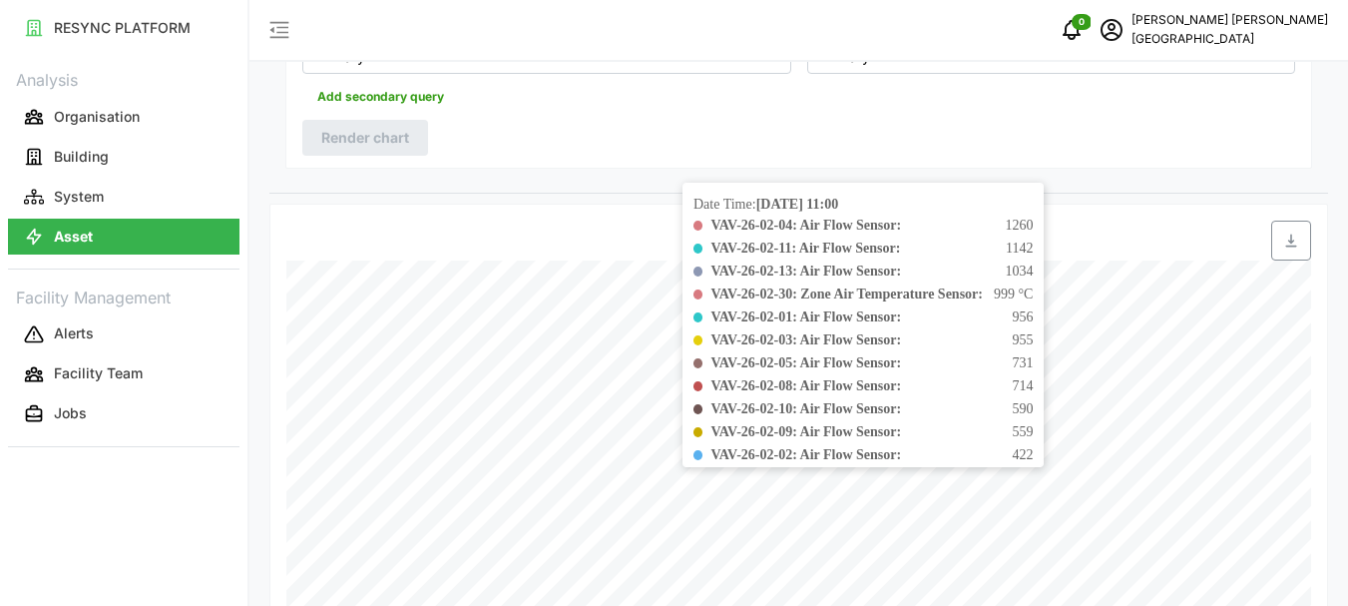
click at [770, 435] on b "VAV-26-02-09: Air Flow Sensor:" at bounding box center [805, 431] width 191 height 15
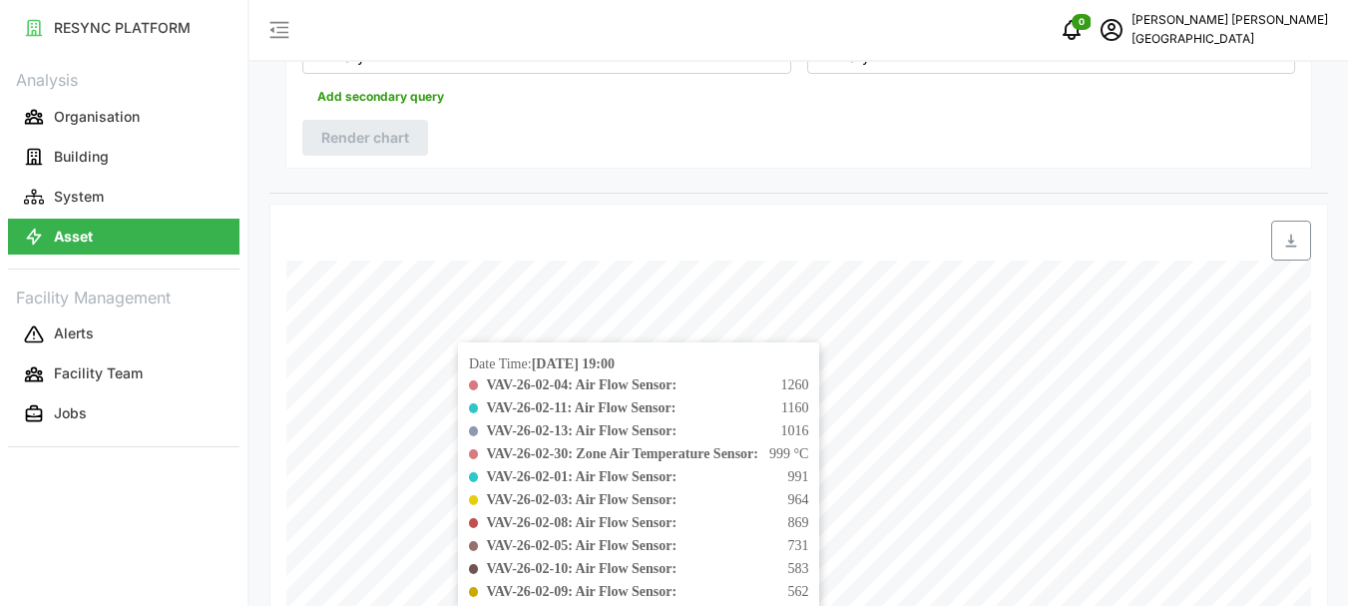
click at [779, 378] on div "VAV-26-02-04: Air Flow Sensor: 1260" at bounding box center [647, 384] width 322 height 21
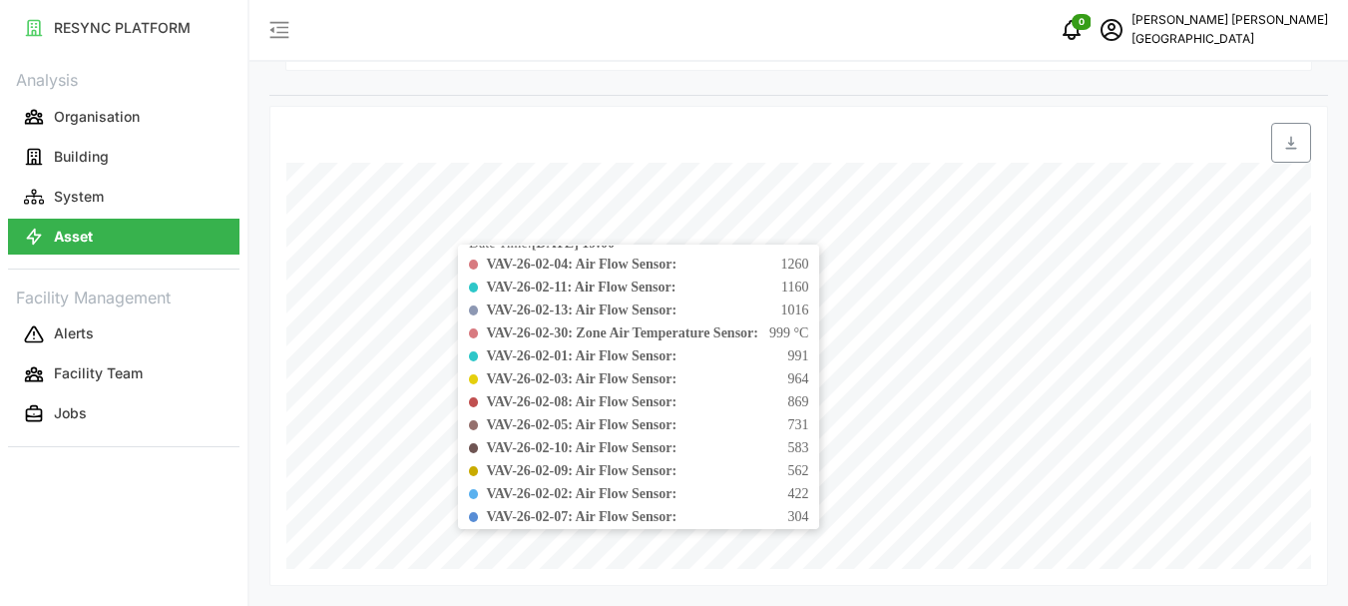
scroll to position [0, 0]
